Goal: Navigation & Orientation: Find specific page/section

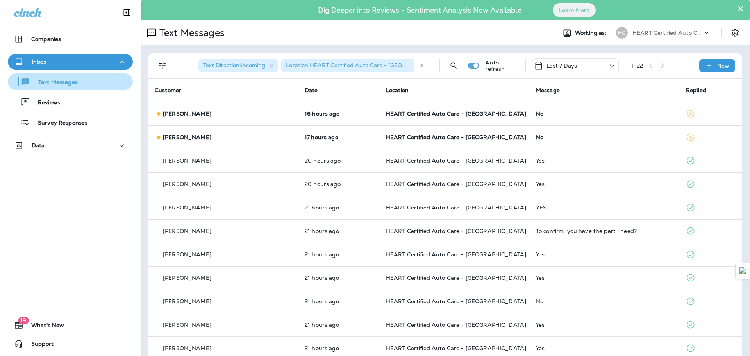
click at [46, 83] on p "Text Messages" at bounding box center [53, 82] width 47 height 7
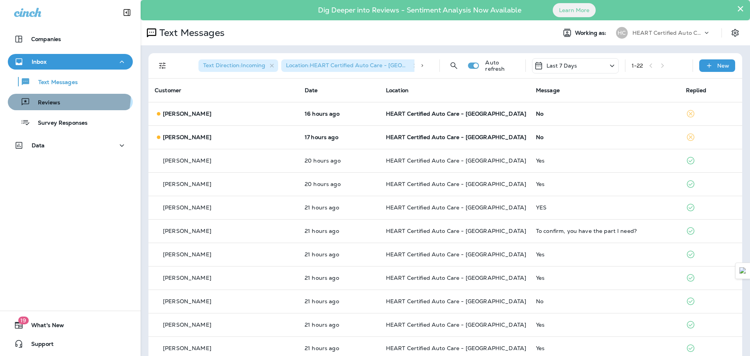
click at [46, 94] on button "Reviews" at bounding box center [70, 102] width 125 height 16
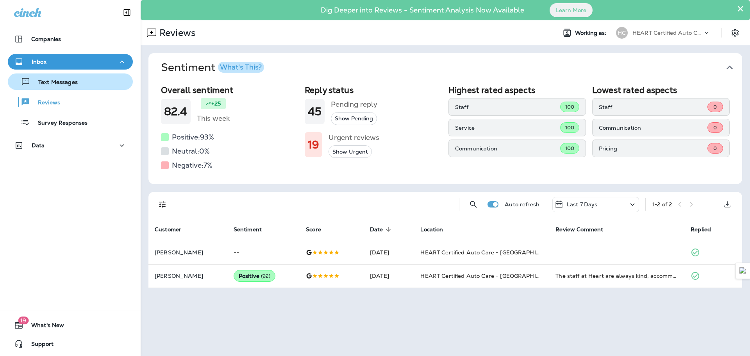
click at [52, 89] on button "Text Messages" at bounding box center [70, 81] width 125 height 16
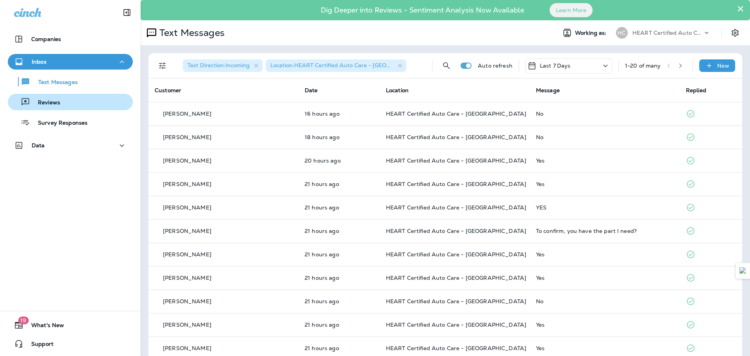
click at [51, 105] on p "Reviews" at bounding box center [45, 102] width 30 height 7
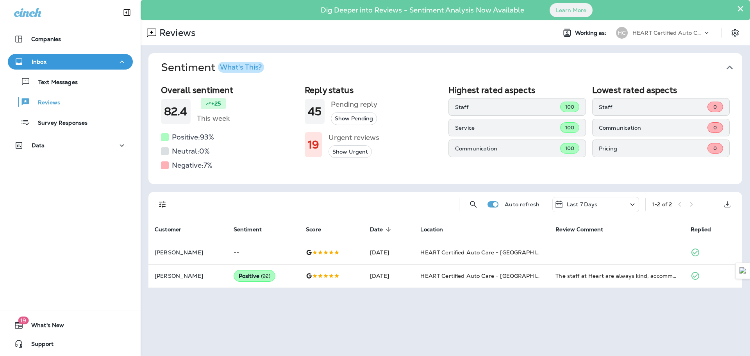
click at [55, 90] on div "Text Messages Reviews Survey Responses" at bounding box center [70, 100] width 125 height 61
click at [55, 89] on button "Text Messages" at bounding box center [70, 81] width 125 height 16
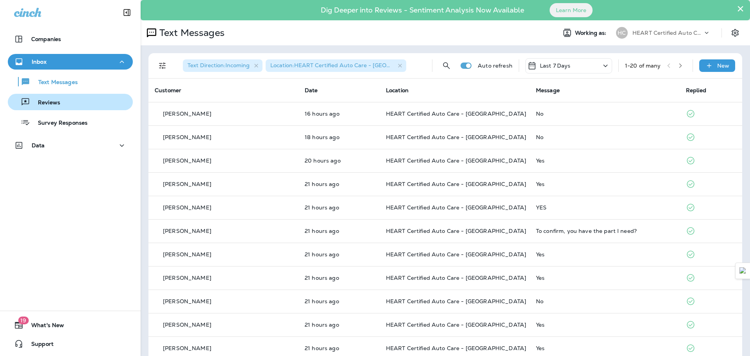
click at [56, 100] on p "Reviews" at bounding box center [45, 102] width 30 height 7
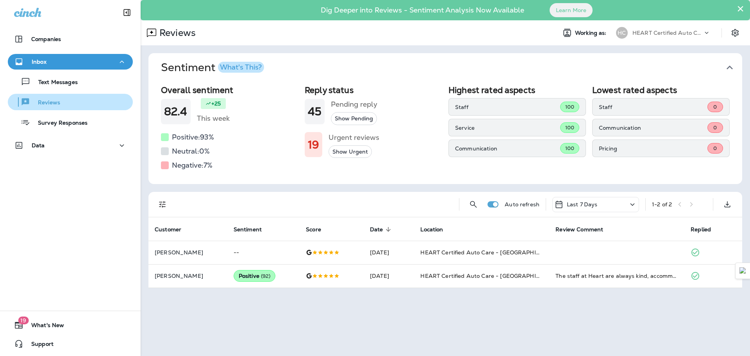
click at [57, 100] on p "Reviews" at bounding box center [45, 102] width 30 height 7
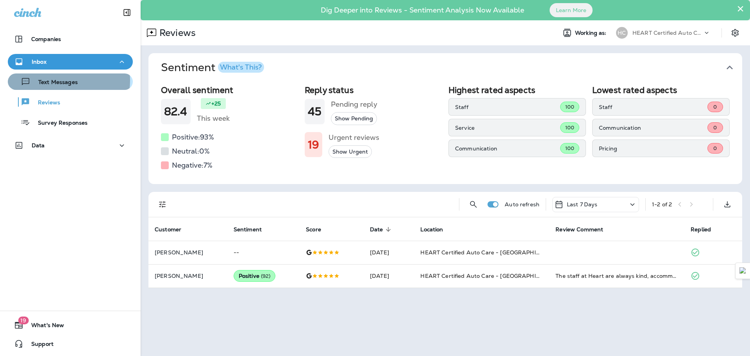
click at [62, 80] on p "Text Messages" at bounding box center [53, 82] width 47 height 7
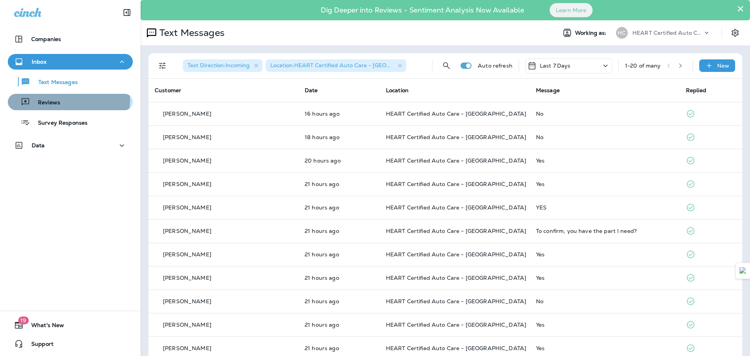
click at [60, 99] on div "Reviews" at bounding box center [70, 102] width 119 height 12
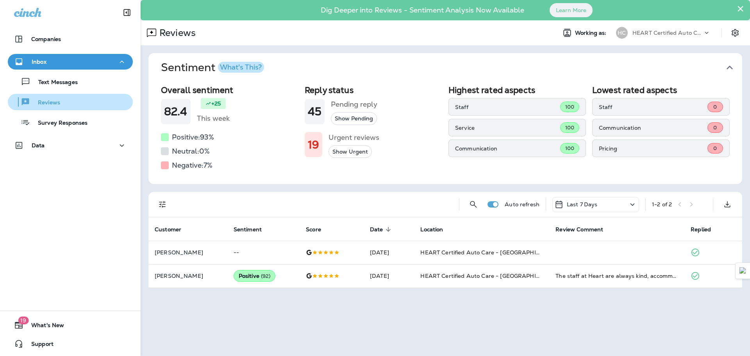
click at [69, 94] on button "Reviews" at bounding box center [70, 102] width 125 height 16
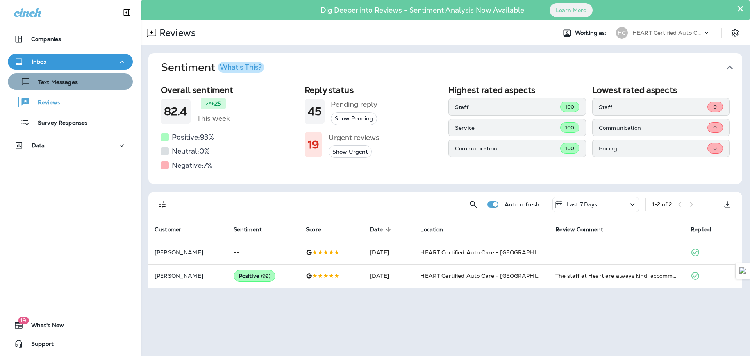
click at [74, 87] on button "Text Messages" at bounding box center [70, 81] width 125 height 16
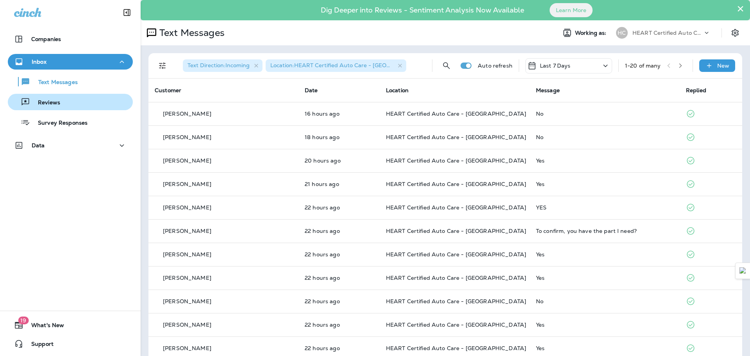
click at [72, 101] on div "Reviews" at bounding box center [70, 102] width 119 height 12
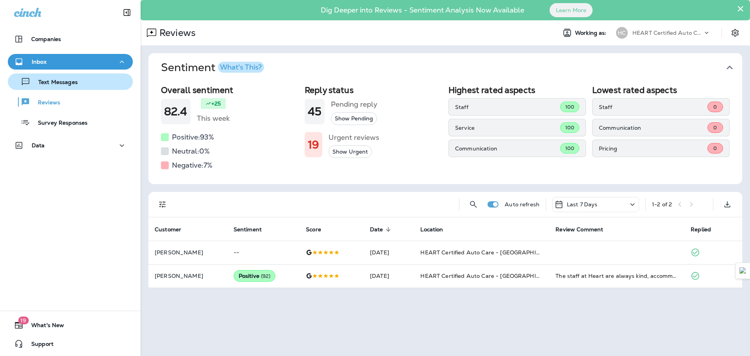
click at [64, 86] on p "Text Messages" at bounding box center [53, 82] width 47 height 7
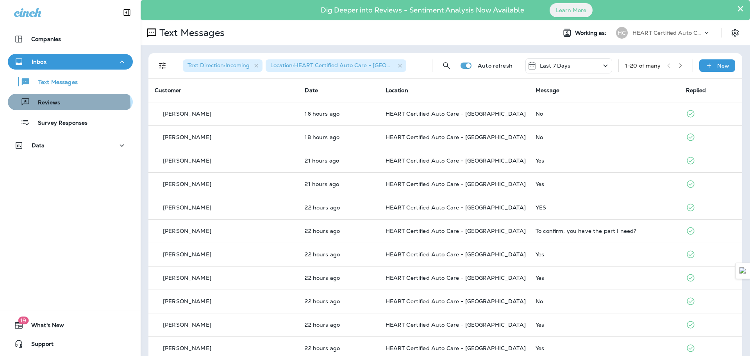
click at [67, 105] on div "Reviews" at bounding box center [70, 102] width 119 height 12
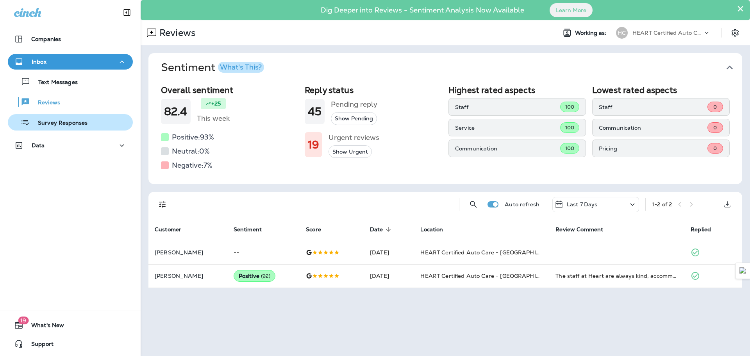
click at [72, 125] on p "Survey Responses" at bounding box center [58, 123] width 57 height 7
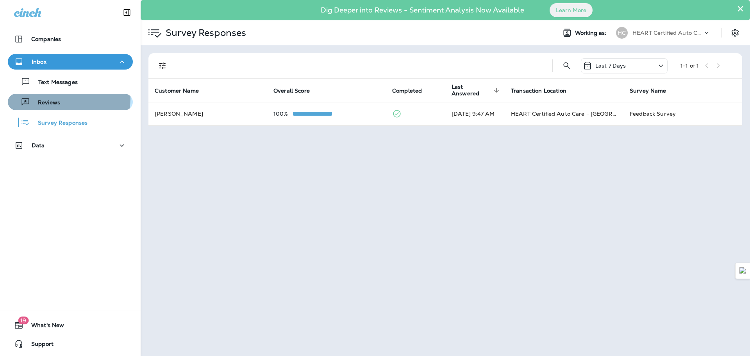
click at [60, 98] on div "Reviews" at bounding box center [70, 102] width 119 height 12
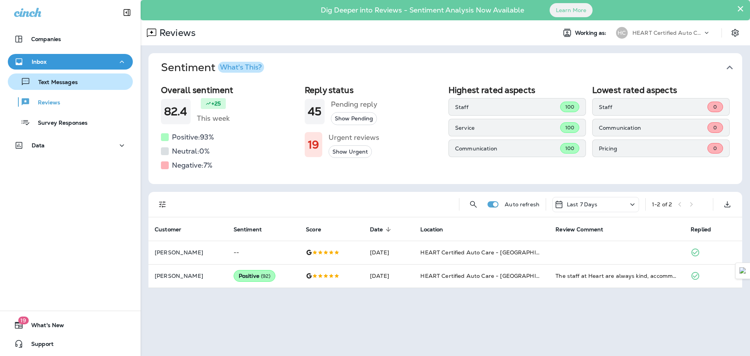
click at [76, 87] on button "Text Messages" at bounding box center [70, 81] width 125 height 16
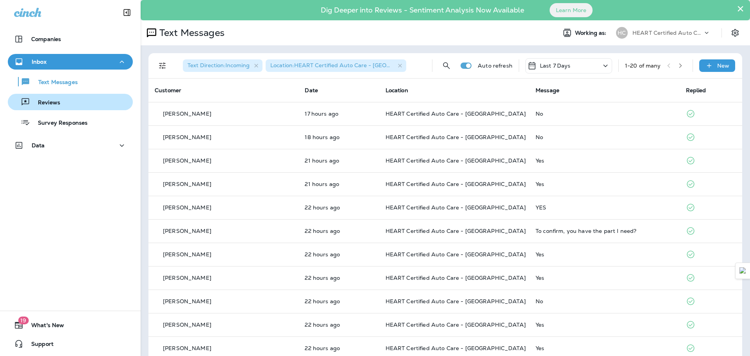
click at [86, 100] on div "Reviews" at bounding box center [70, 102] width 119 height 12
